Goal: Obtain resource: Obtain resource

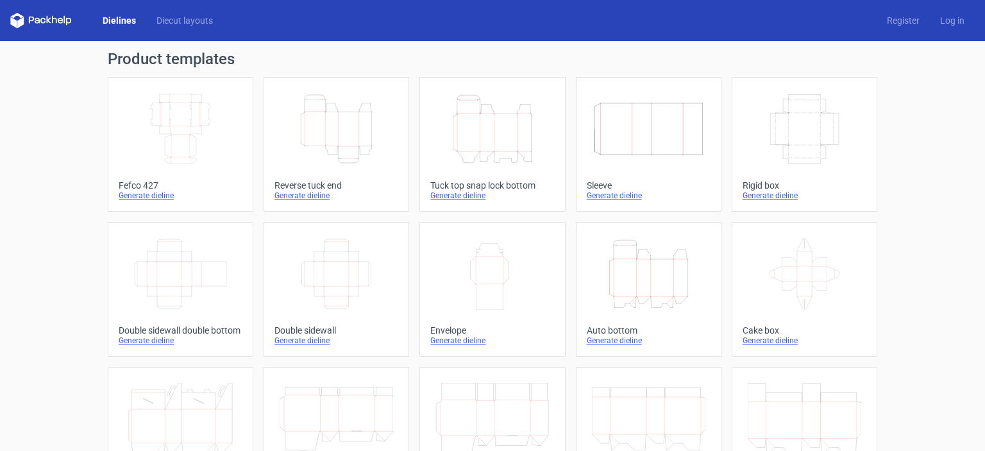
click at [149, 198] on div "Generate dieline" at bounding box center [181, 195] width 124 height 10
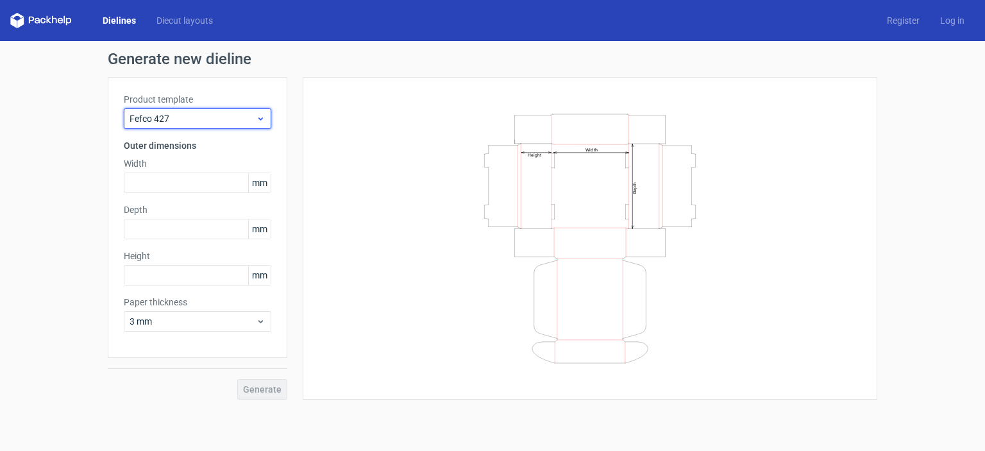
click at [227, 115] on span "Fefco 427" at bounding box center [193, 118] width 126 height 13
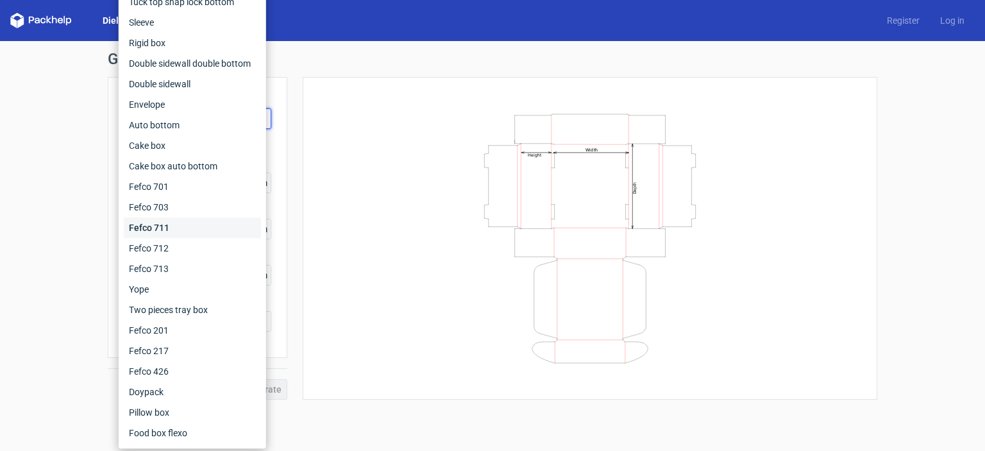
click at [208, 225] on div "Fefco 711" at bounding box center [192, 227] width 137 height 21
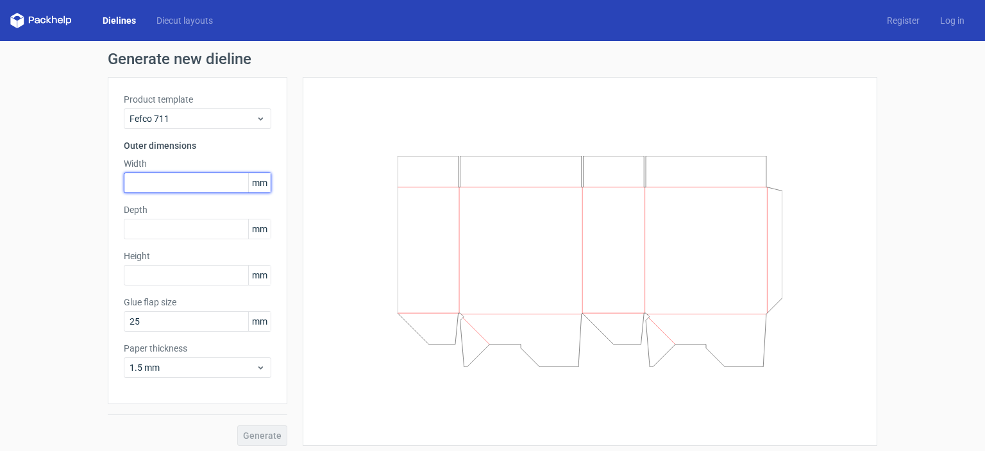
click at [193, 182] on input "text" at bounding box center [197, 182] width 147 height 21
type input "50"
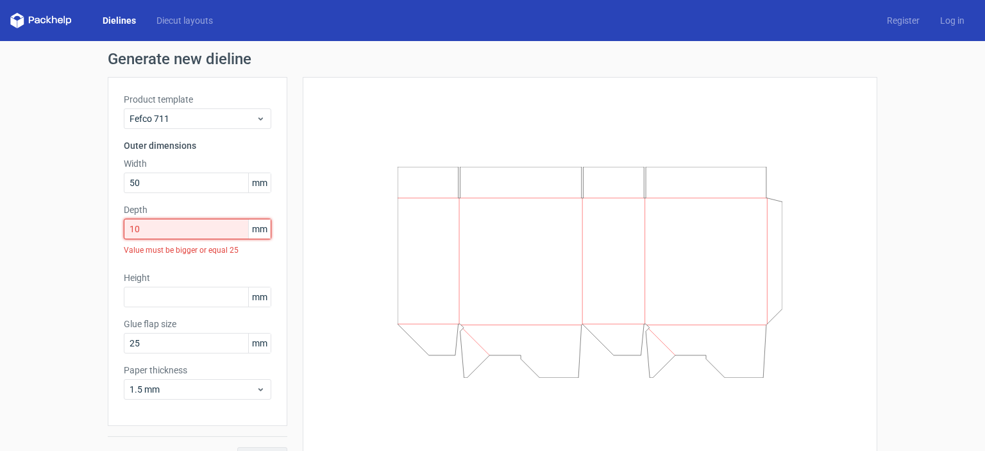
drag, startPoint x: 121, startPoint y: 217, endPoint x: 108, endPoint y: 217, distance: 13.5
click at [108, 217] on div "Product template Fefco 711 Outer dimensions Width 50 mm Depth 10 mm Value must …" at bounding box center [198, 251] width 180 height 349
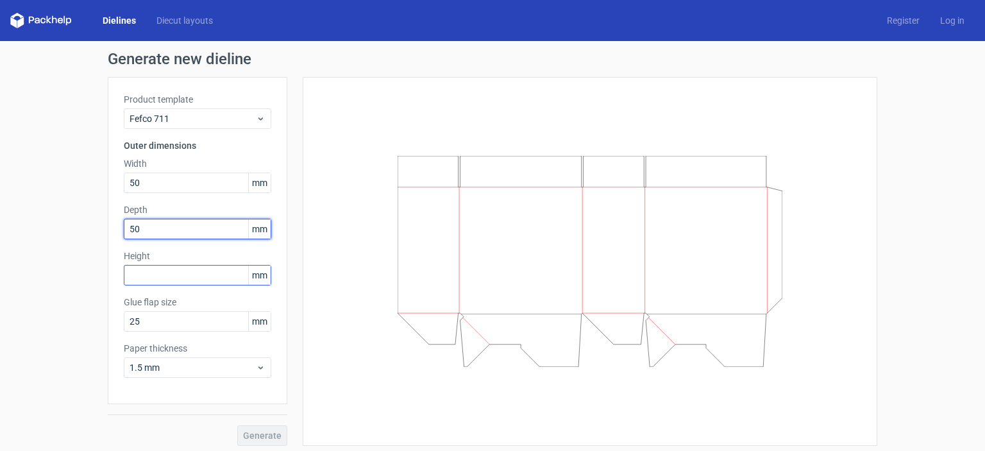
type input "50"
click at [149, 269] on input "text" at bounding box center [197, 275] width 147 height 21
type input "5"
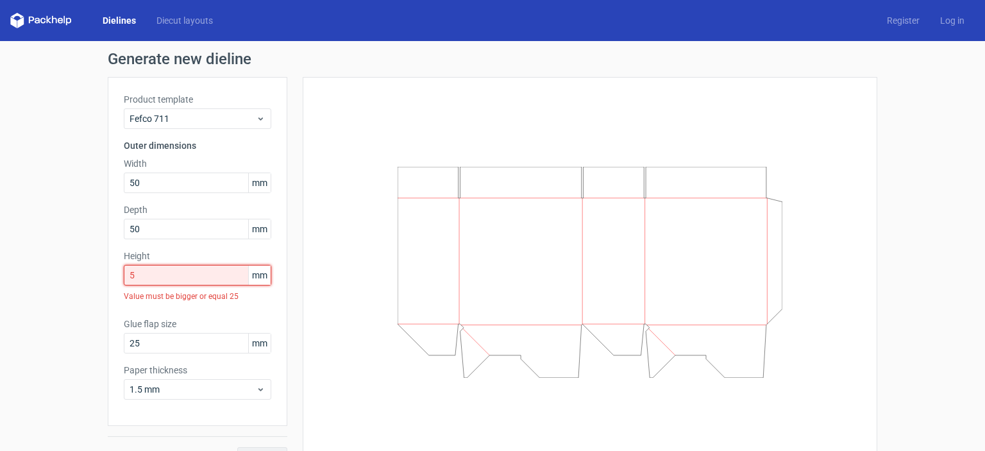
click at [152, 269] on input "5" at bounding box center [197, 275] width 147 height 21
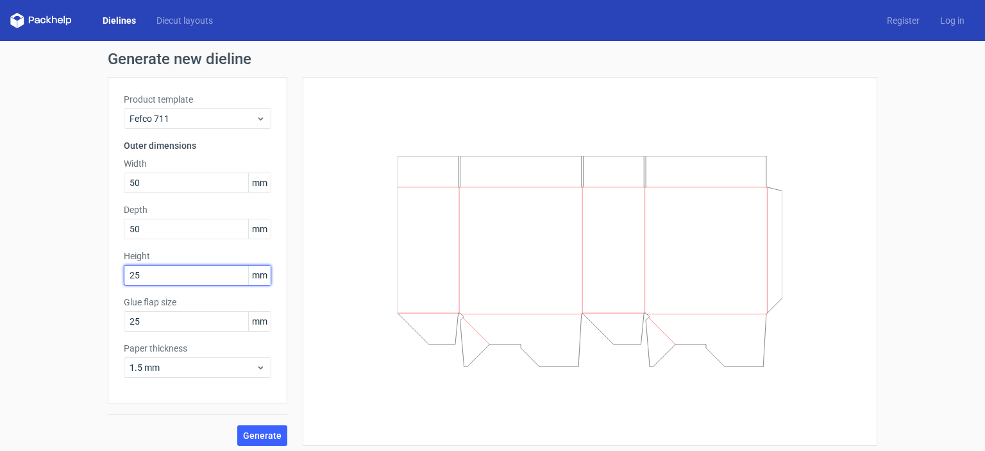
type input "25"
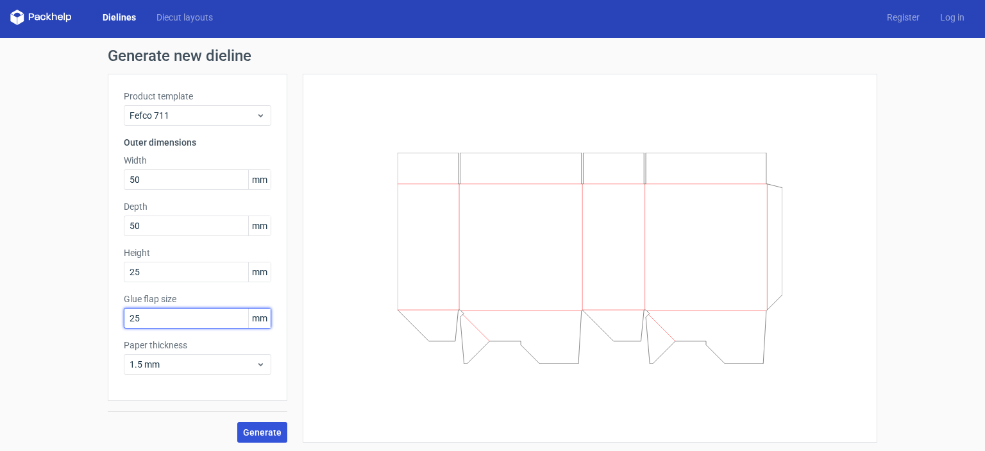
scroll to position [4, 0]
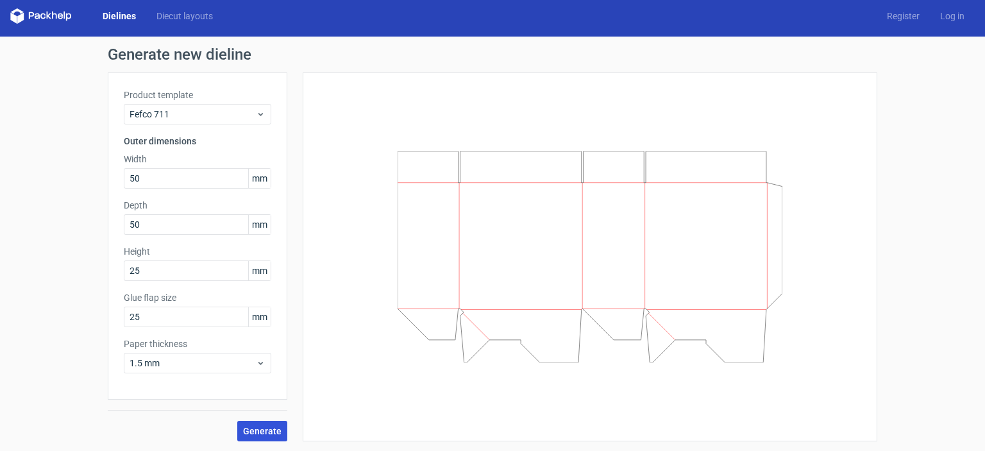
click at [254, 433] on span "Generate" at bounding box center [262, 430] width 38 height 9
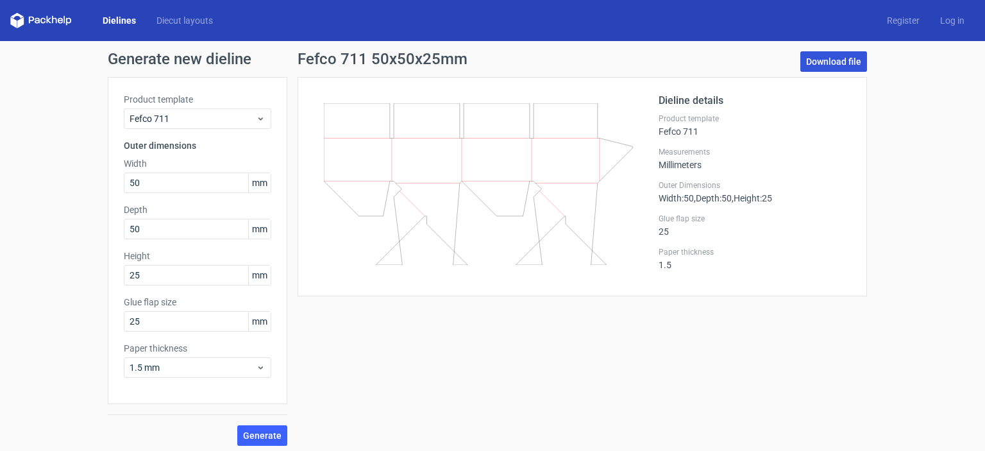
click at [831, 64] on link "Download file" at bounding box center [833, 61] width 67 height 21
click at [182, 20] on link "Diecut layouts" at bounding box center [184, 20] width 77 height 13
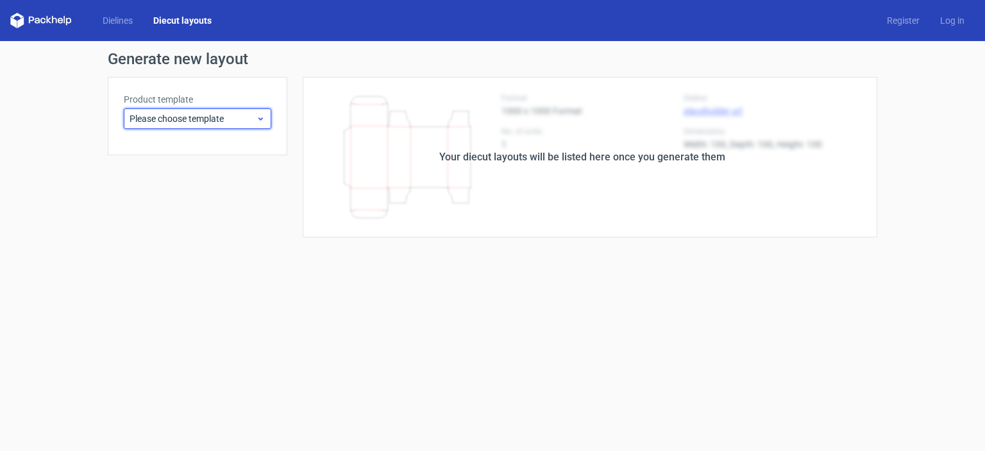
click at [242, 117] on span "Please choose template" at bounding box center [193, 118] width 126 height 13
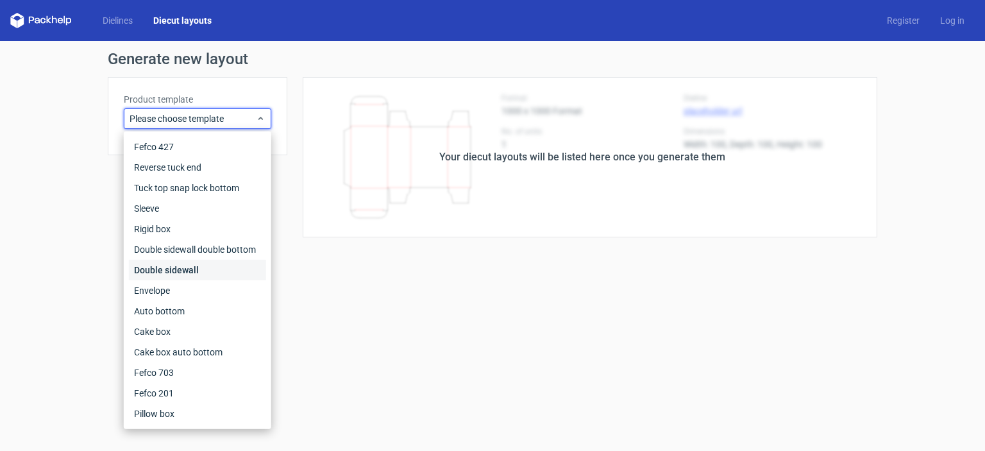
click at [165, 269] on div "Double sidewall" at bounding box center [197, 270] width 137 height 21
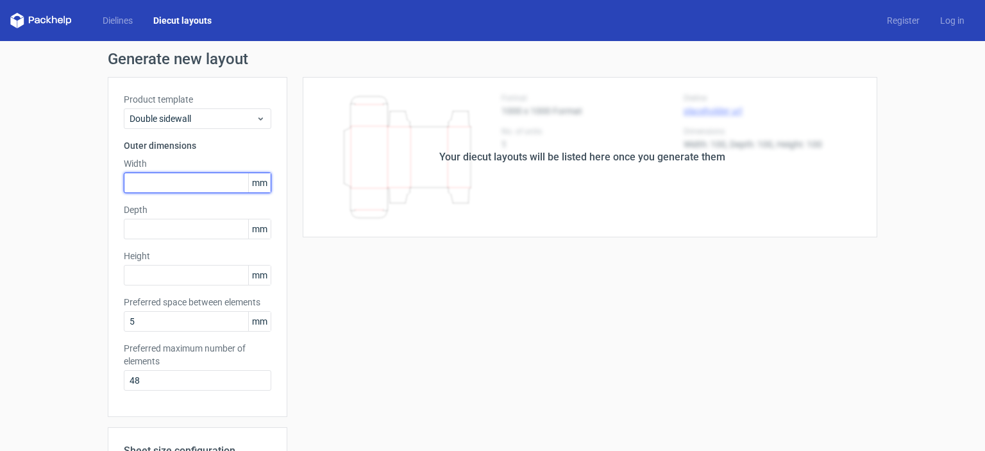
click at [162, 178] on input "text" at bounding box center [197, 182] width 147 height 21
type input "45"
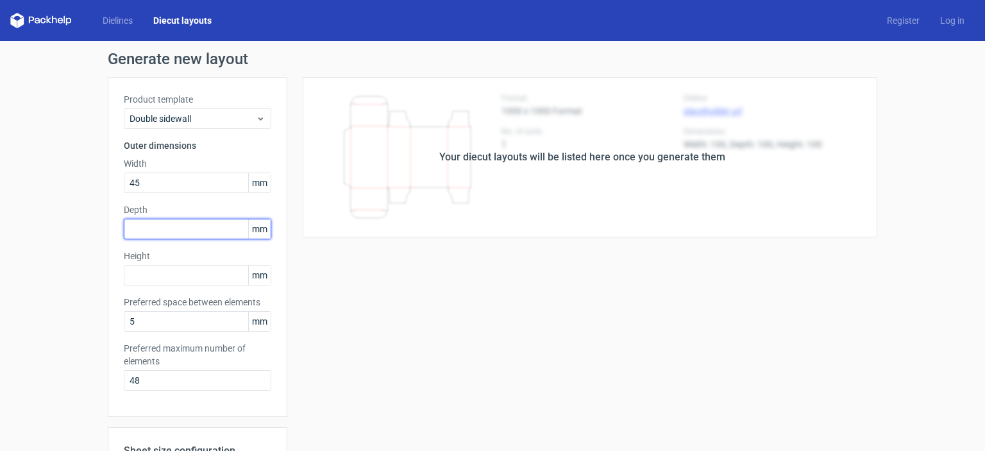
click at [148, 230] on input "text" at bounding box center [197, 229] width 147 height 21
type input "2"
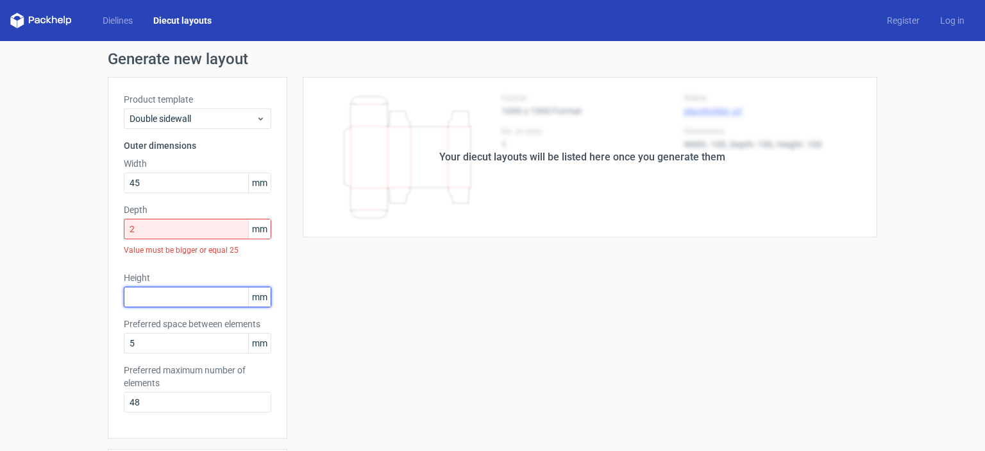
click at [154, 269] on div "Product template Double sidewall Outer dimensions Width 45 mm Depth 2 mm Value …" at bounding box center [198, 258] width 180 height 362
type input "45"
click at [178, 231] on input "2" at bounding box center [197, 229] width 147 height 21
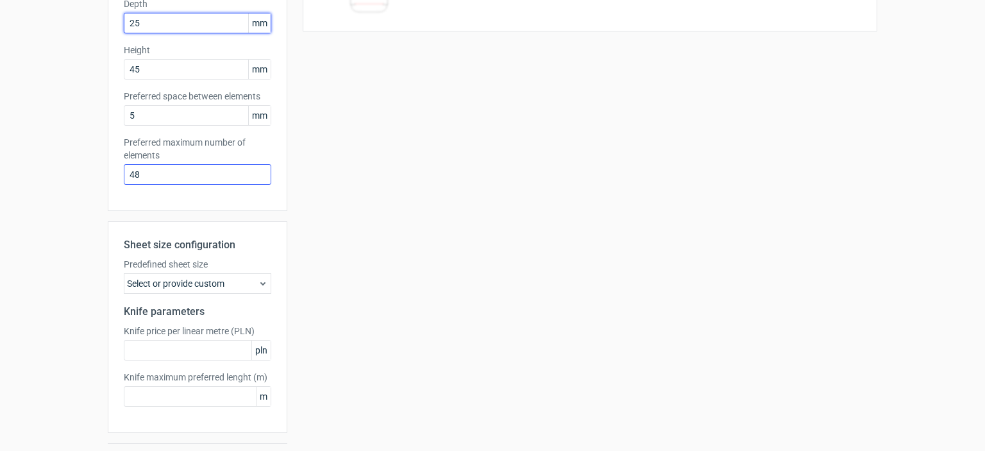
scroll to position [239, 0]
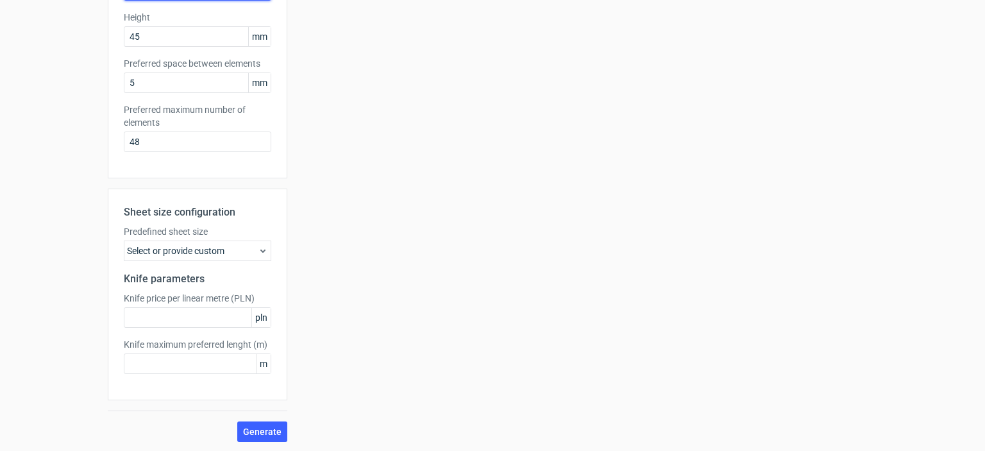
type input "25"
click at [203, 248] on div "Select or provide custom" at bounding box center [197, 250] width 147 height 21
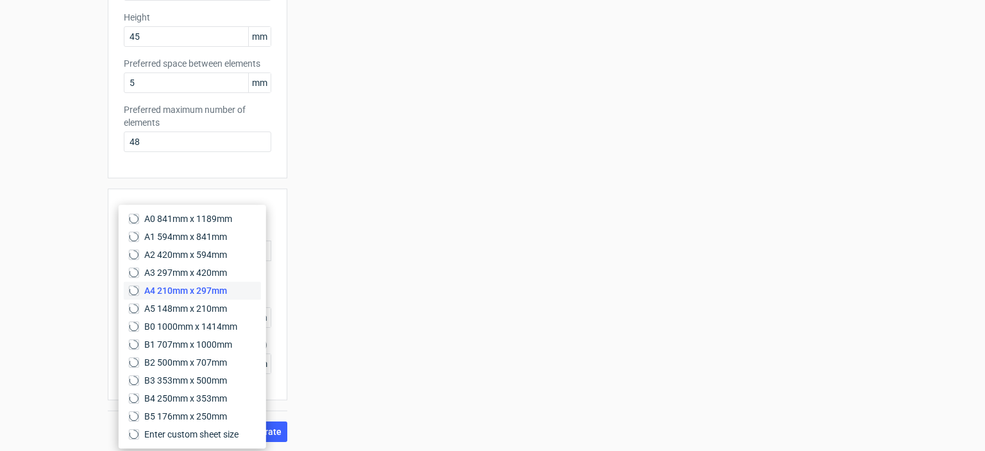
click at [135, 288] on circle at bounding box center [134, 290] width 10 height 10
click at [135, 288] on input "A4 210mm x 297mm" at bounding box center [134, 290] width 10 height 10
click at [332, 328] on div "Your diecut layouts will be listed here once you generate them Height Depth Wid…" at bounding box center [582, 139] width 590 height 603
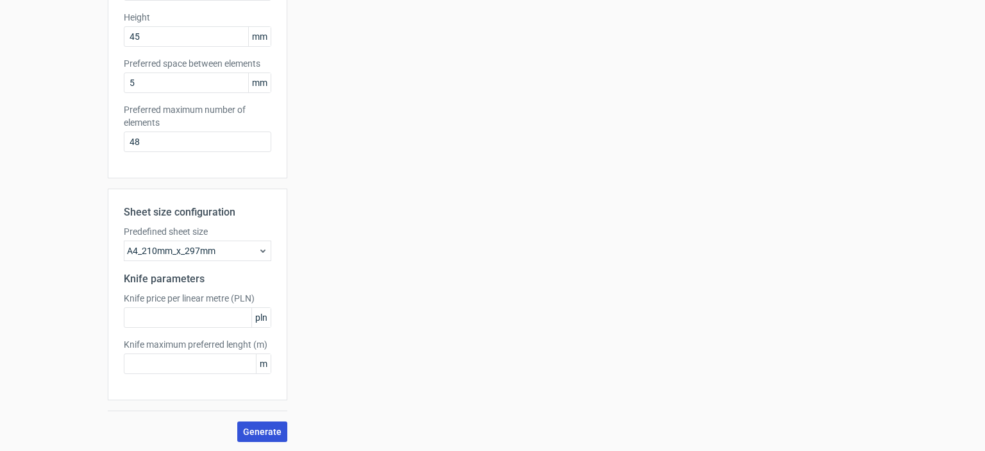
click at [264, 433] on span "Generate" at bounding box center [262, 431] width 38 height 9
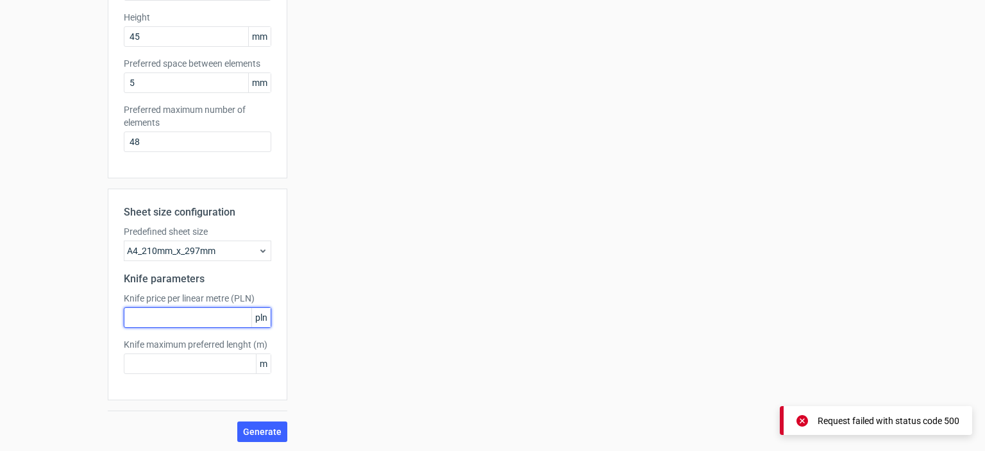
click at [177, 322] on input "text" at bounding box center [197, 317] width 147 height 21
type input "44"
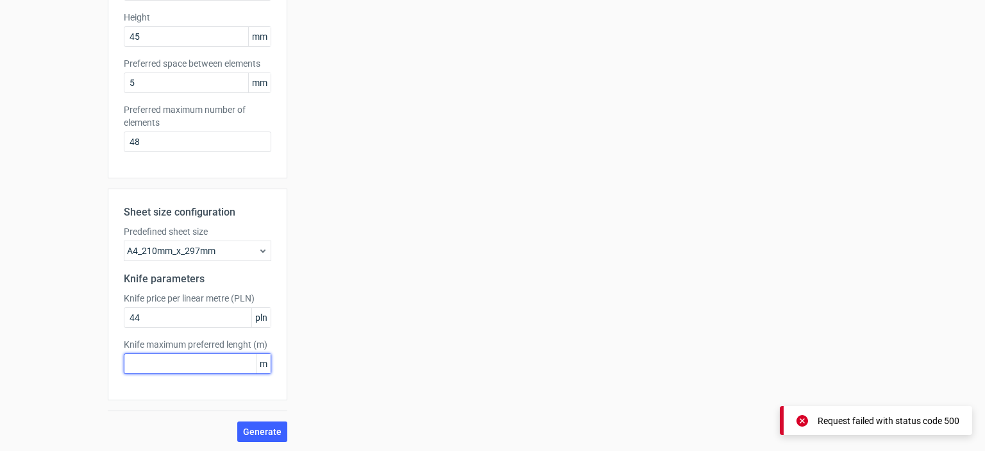
click at [181, 363] on input "text" at bounding box center [197, 363] width 147 height 21
type input "45"
click at [270, 430] on span "Generate" at bounding box center [262, 431] width 38 height 9
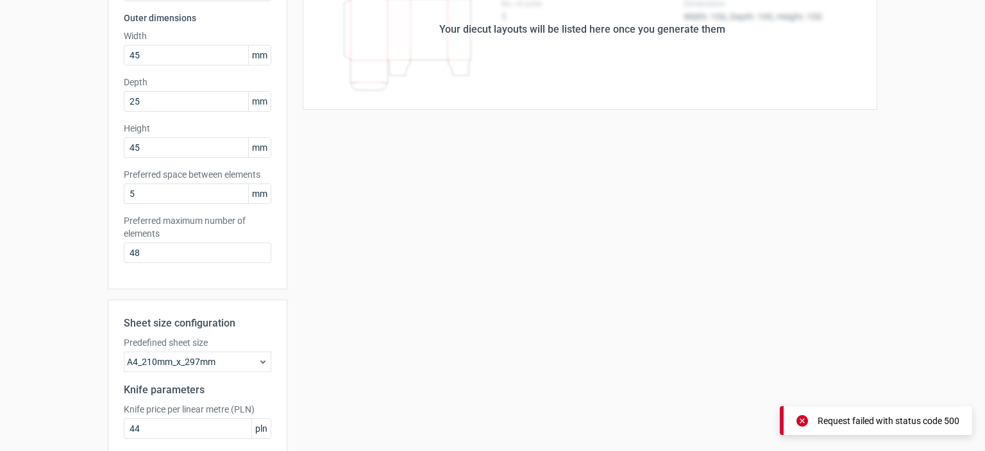
scroll to position [0, 0]
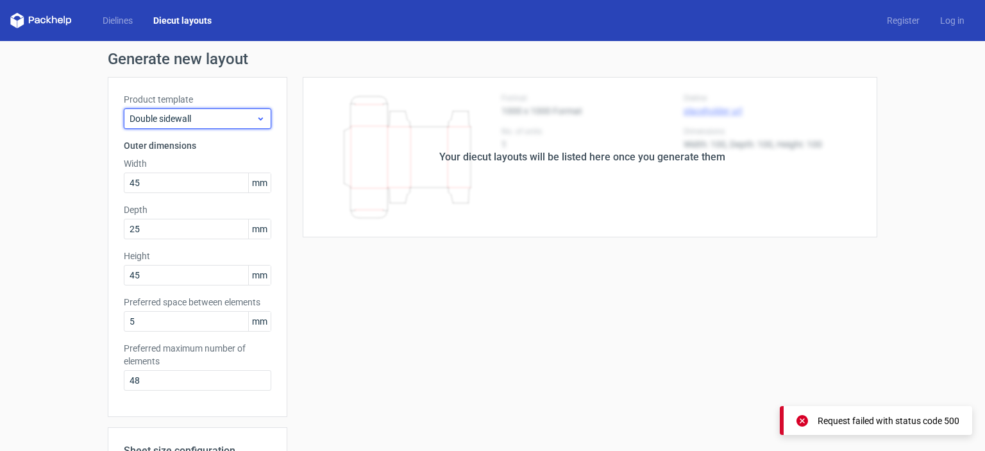
click at [226, 120] on span "Double sidewall" at bounding box center [193, 118] width 126 height 13
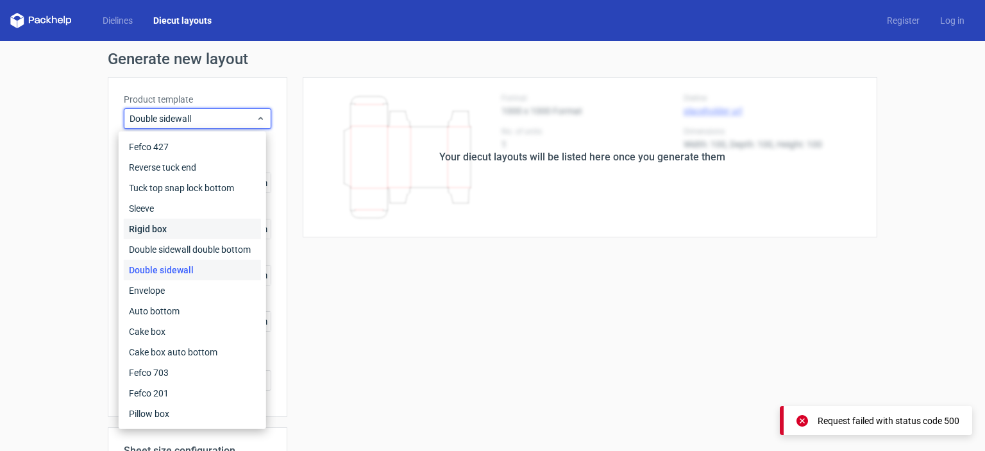
click at [156, 233] on div "Rigid box" at bounding box center [192, 229] width 137 height 21
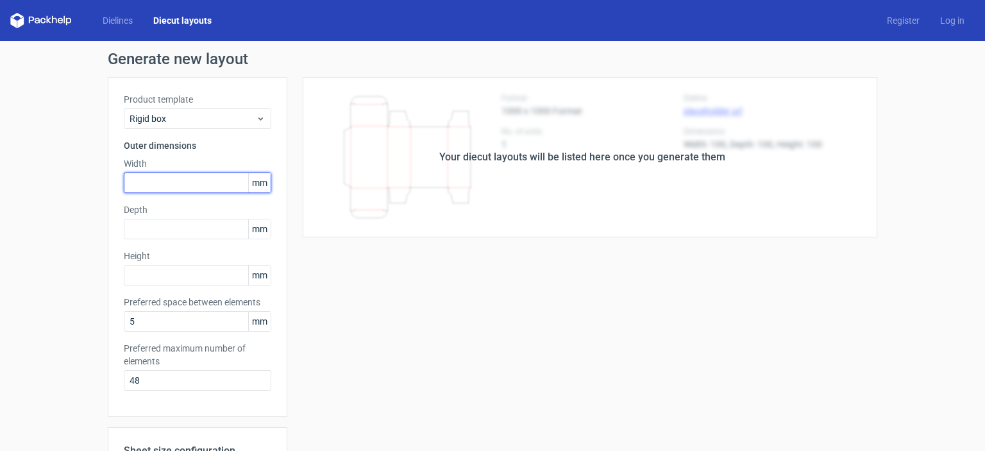
click at [168, 180] on input "text" at bounding box center [197, 182] width 147 height 21
type input "56"
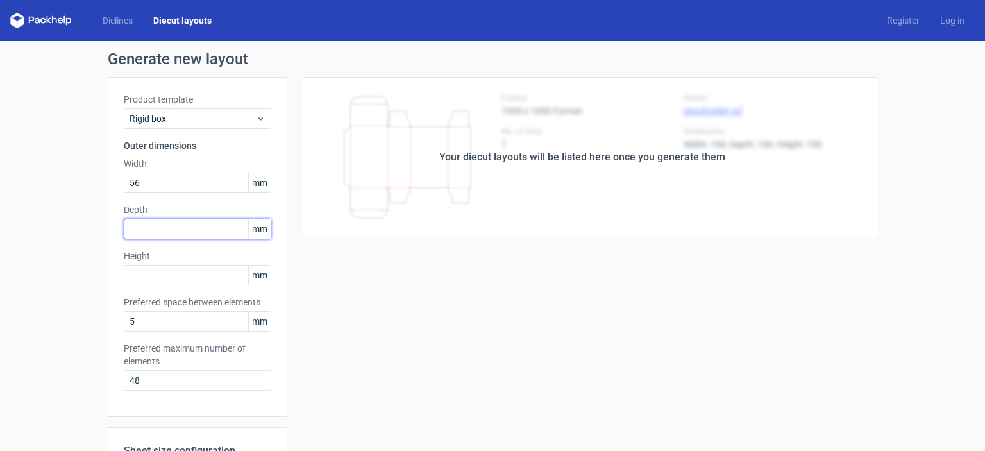
click at [140, 230] on input "text" at bounding box center [197, 229] width 147 height 21
type input "56"
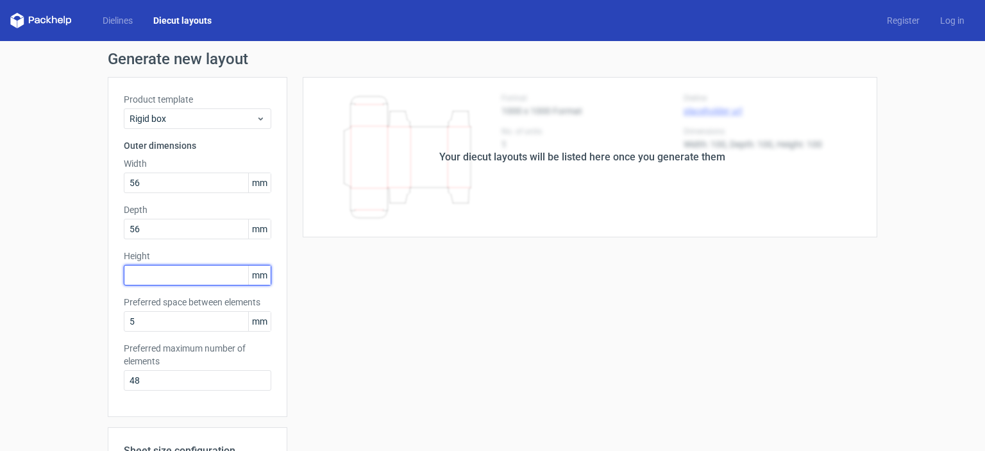
click at [149, 269] on input "text" at bounding box center [197, 275] width 147 height 21
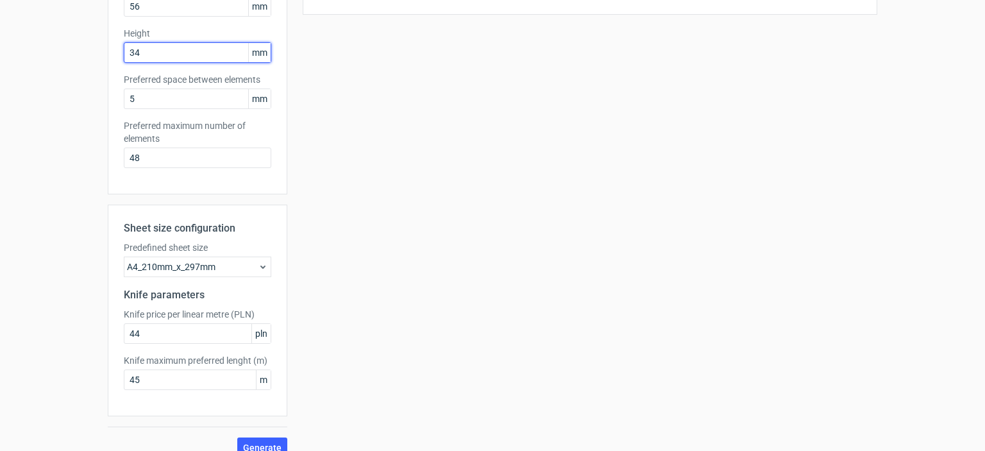
scroll to position [239, 0]
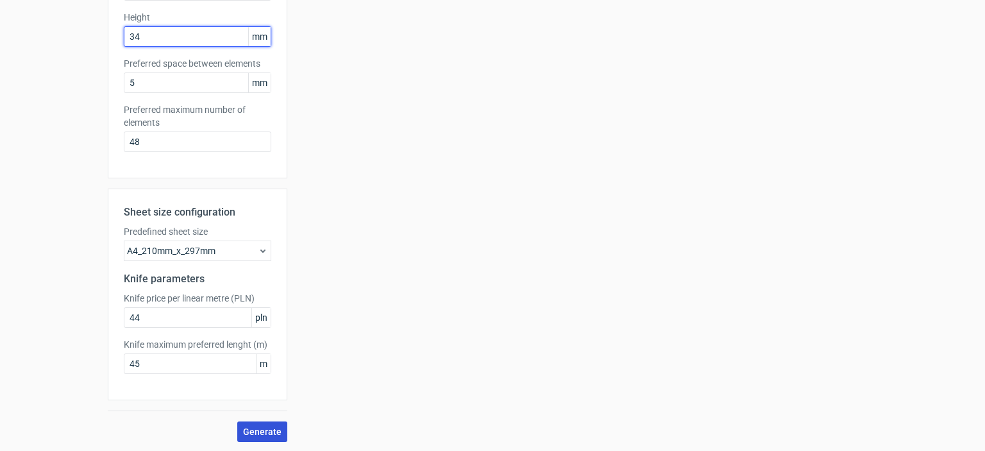
type input "34"
click at [254, 423] on button "Generate" at bounding box center [262, 431] width 50 height 21
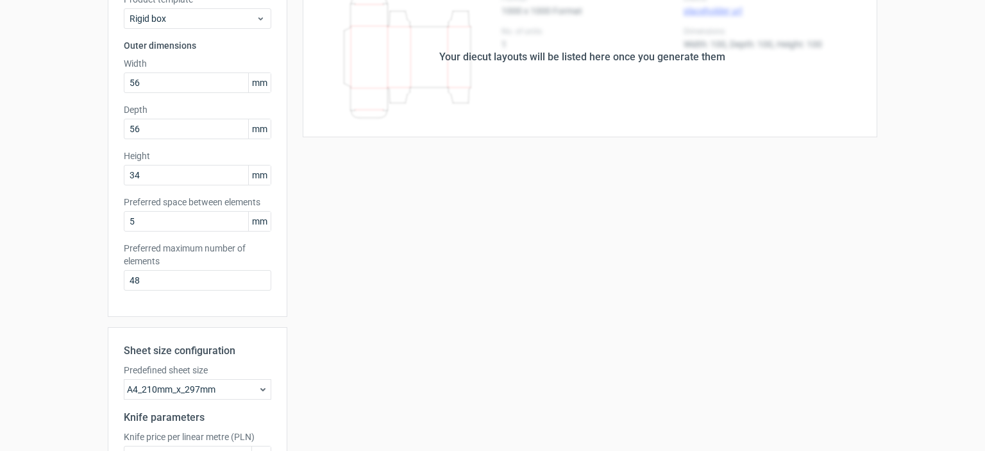
scroll to position [0, 0]
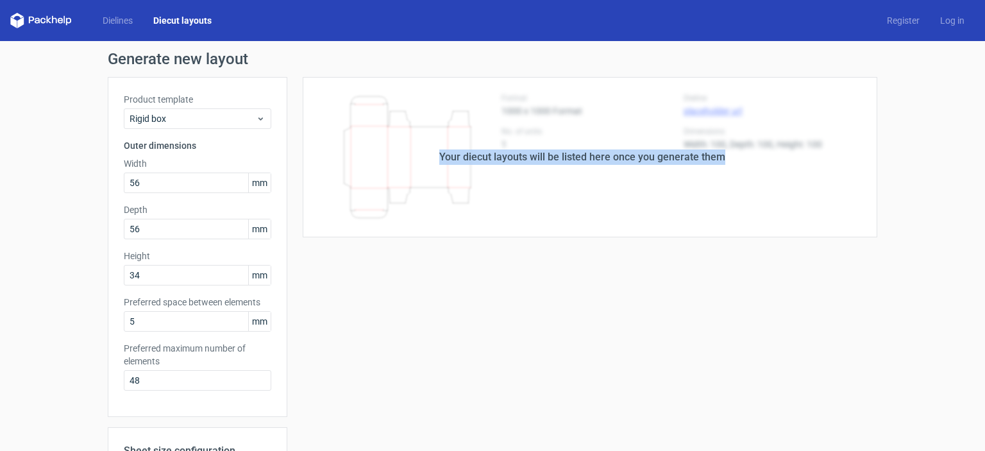
drag, startPoint x: 526, startPoint y: 217, endPoint x: 754, endPoint y: 194, distance: 229.5
click at [754, 194] on div "Your diecut layouts will be listed here once you generate them" at bounding box center [582, 157] width 590 height 160
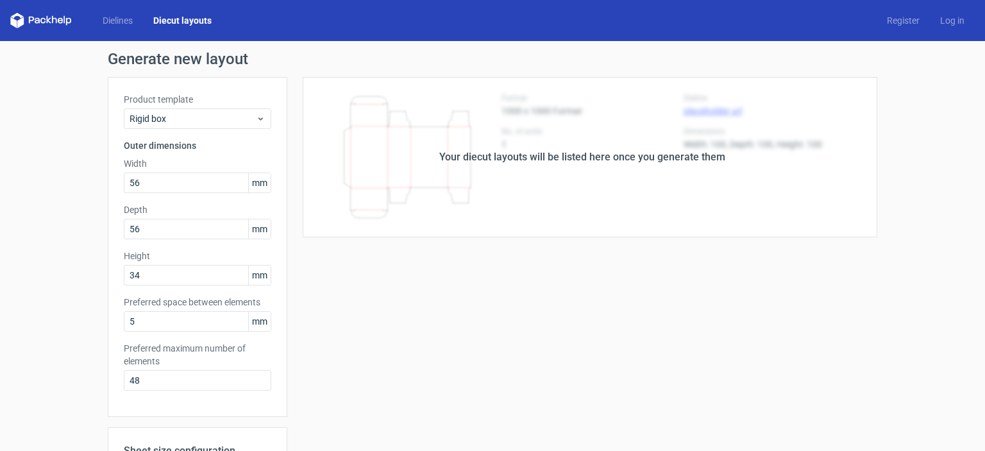
click at [542, 311] on div "Your diecut layouts will be listed here once you generate them Height Depth Wid…" at bounding box center [582, 378] width 590 height 603
